Goal: Information Seeking & Learning: Find specific fact

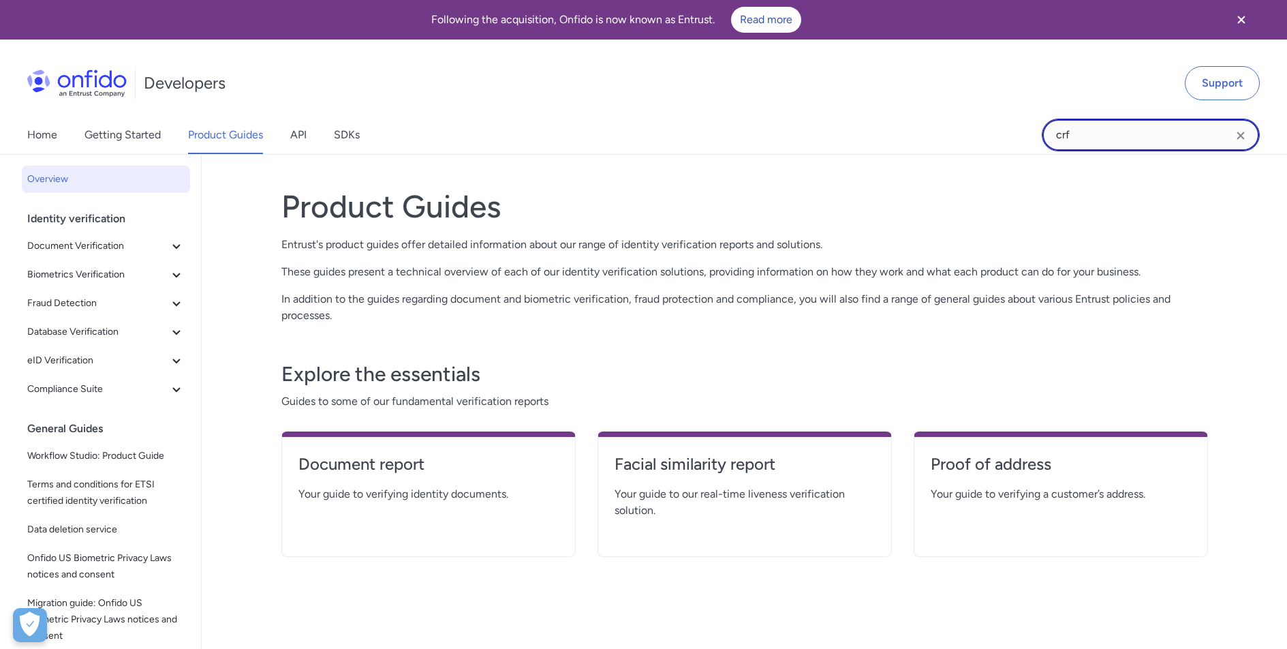
click at [1106, 142] on input "crf" at bounding box center [1151, 135] width 218 height 33
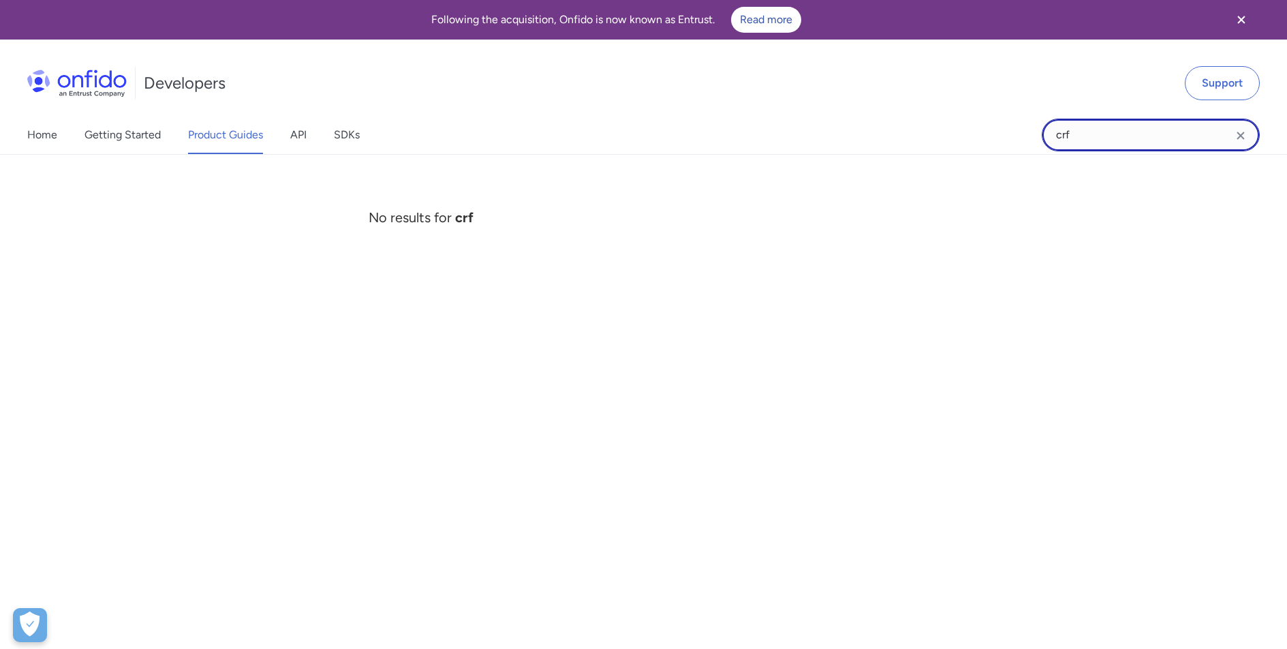
click at [1107, 141] on input "crf" at bounding box center [1151, 135] width 218 height 33
click at [1069, 134] on input "galileo" at bounding box center [1151, 135] width 218 height 33
type input "gallileo"
click at [1103, 134] on input "gallileo" at bounding box center [1151, 135] width 218 height 33
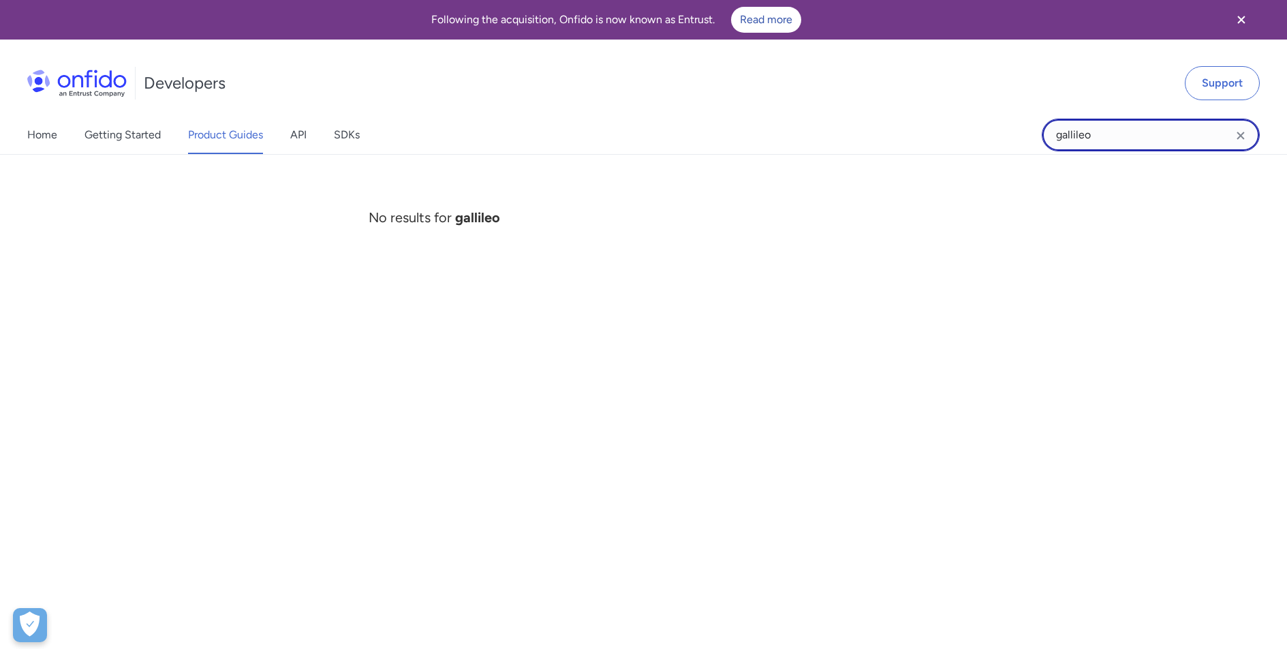
click at [1103, 134] on input "gallileo" at bounding box center [1151, 135] width 218 height 33
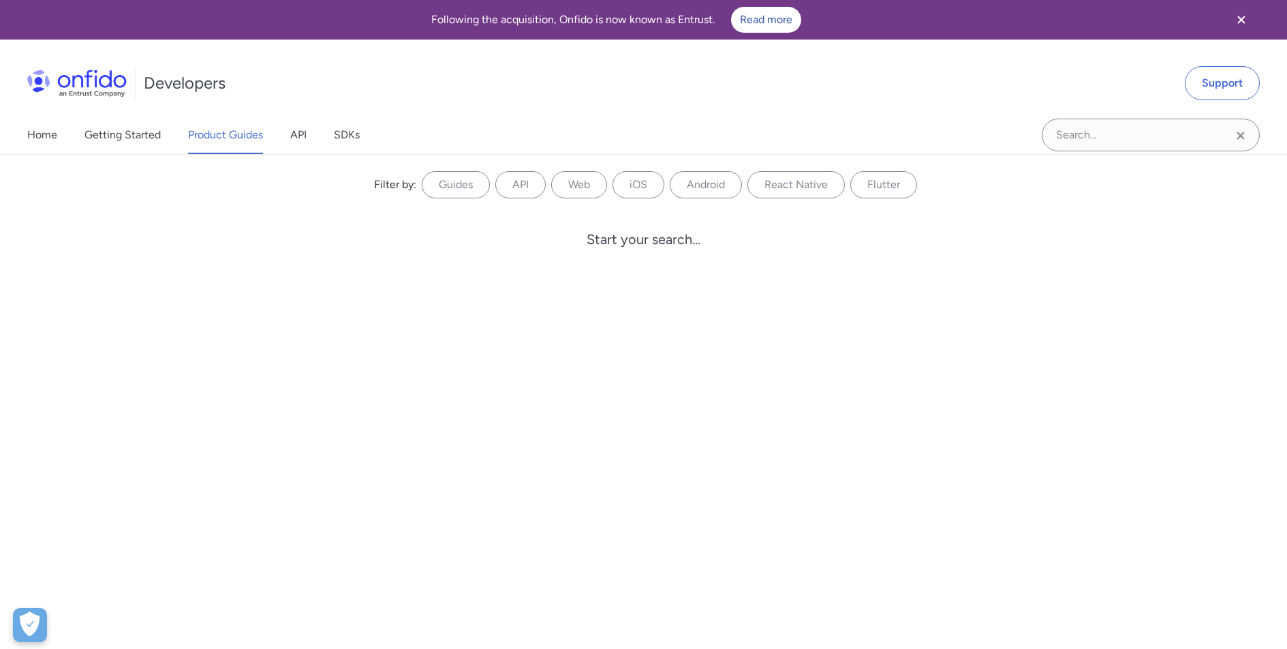
click at [754, 106] on div "Developers Support" at bounding box center [643, 82] width 1287 height 65
